Goal: Find contact information: Find contact information

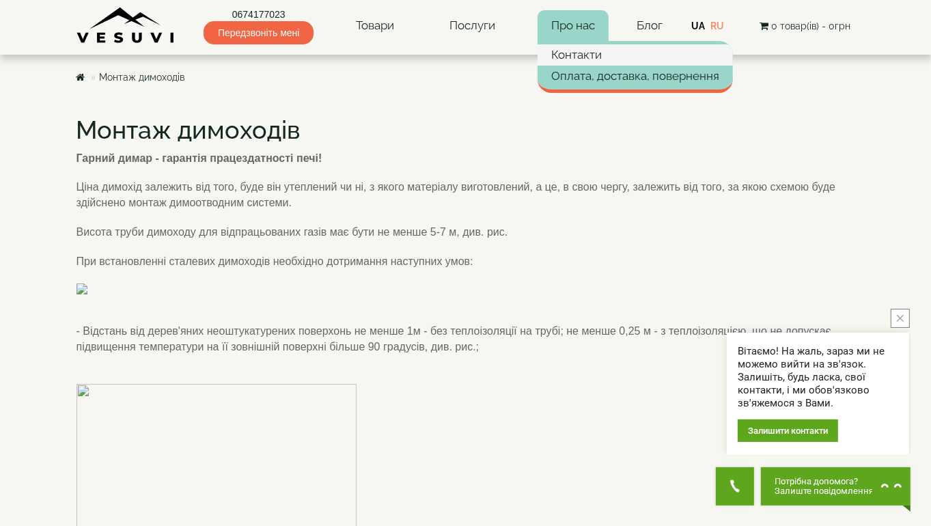
click at [587, 52] on link "Контакти" at bounding box center [635, 54] width 195 height 20
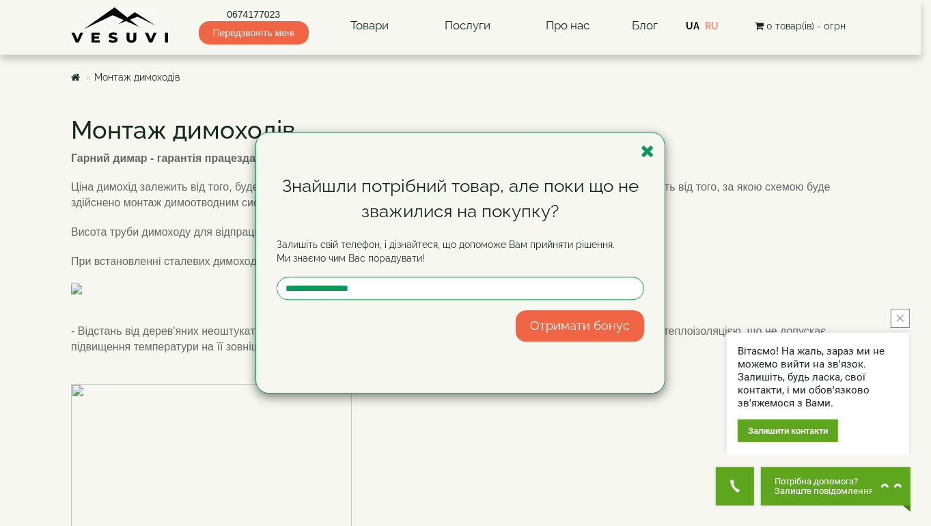
click at [659, 157] on div "Знайшли потрібний товар, але поки що не зважилися на покупку? Залишіть свій тел…" at bounding box center [460, 263] width 409 height 260
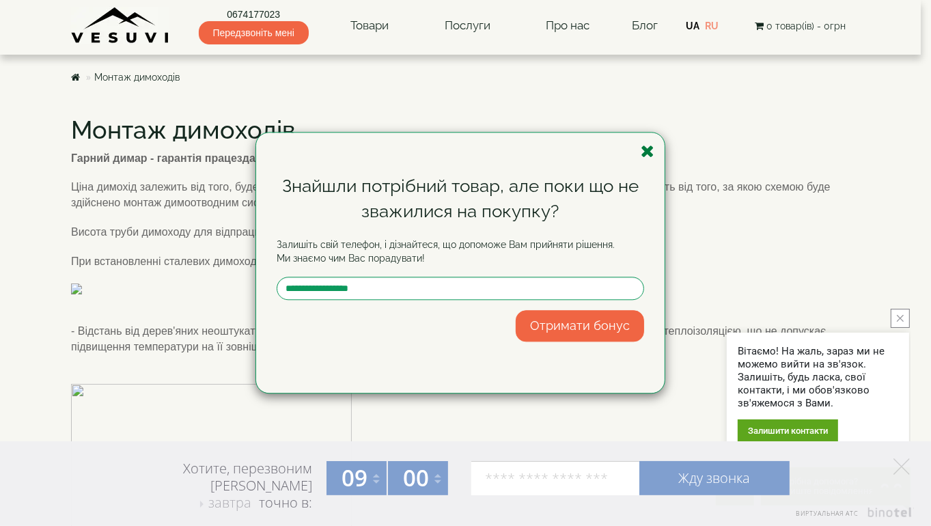
click at [646, 148] on icon "button" at bounding box center [648, 151] width 14 height 17
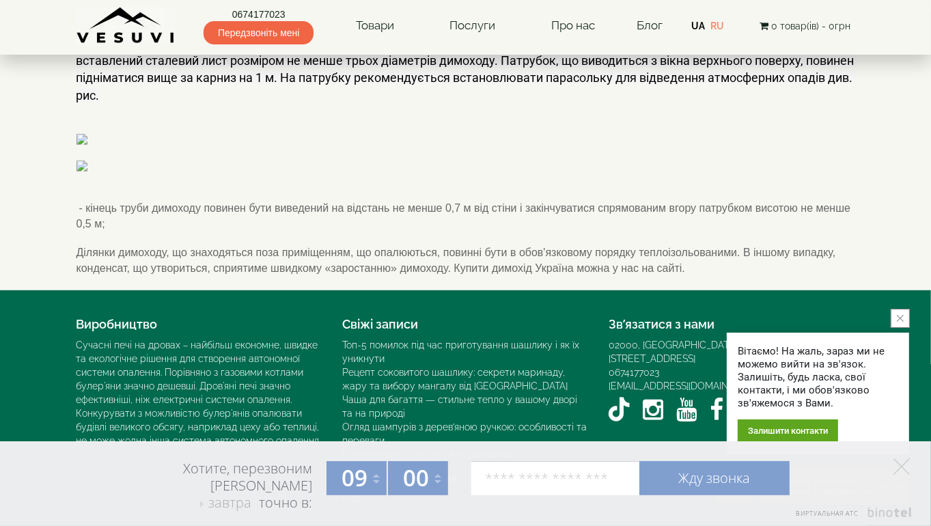
scroll to position [1599, 0]
click at [682, 400] on icon "YouTube VESUVI" at bounding box center [687, 410] width 20 height 24
